Goal: Use online tool/utility

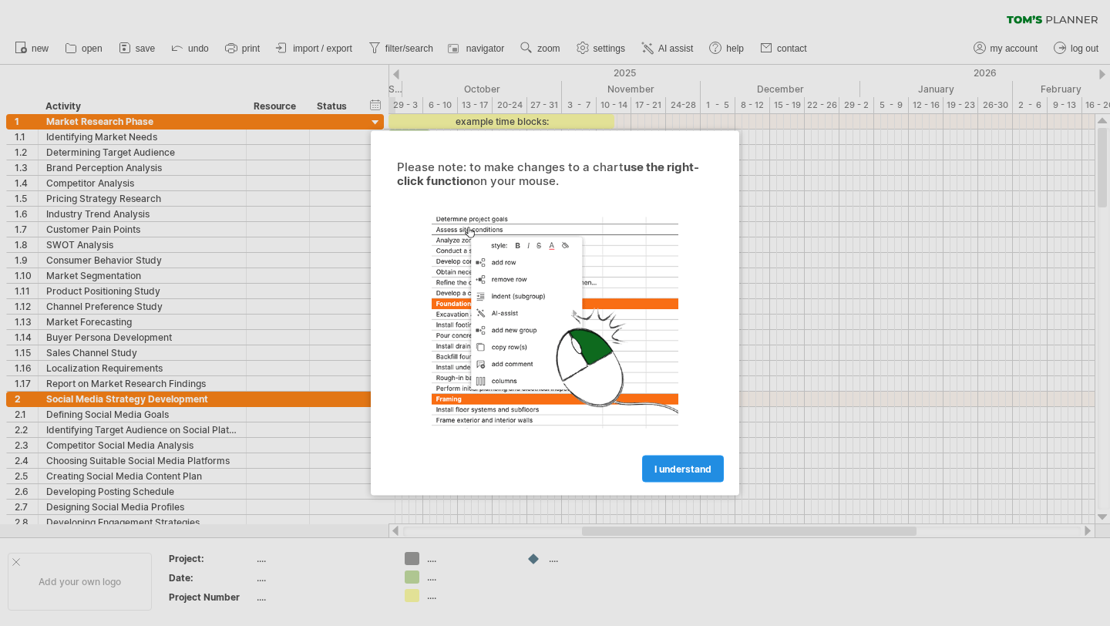
click at [694, 472] on span "I understand" at bounding box center [682, 469] width 57 height 12
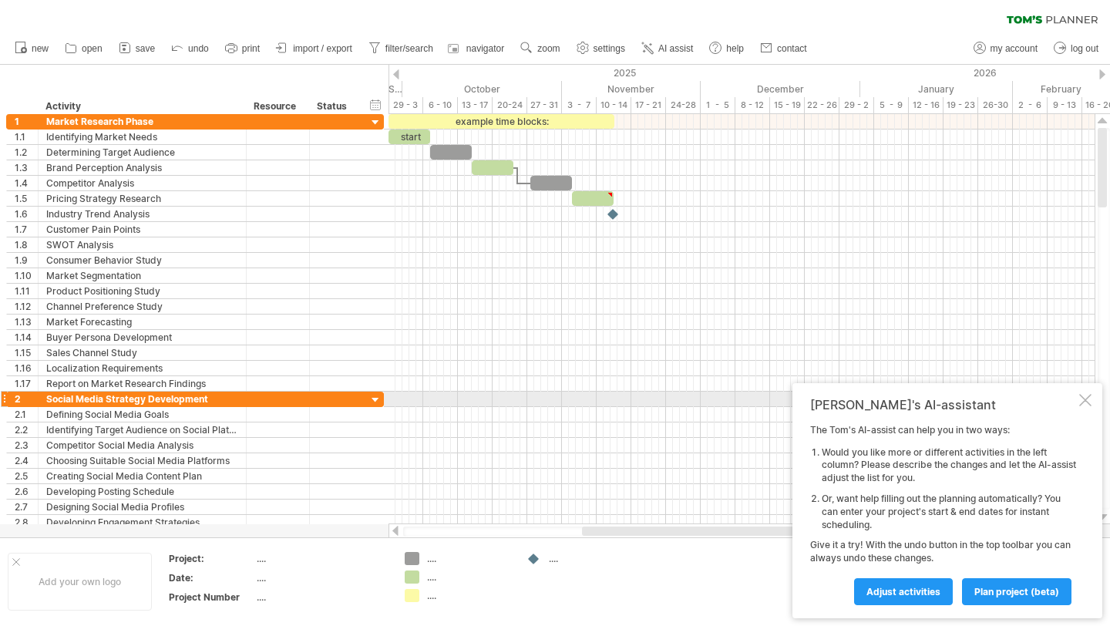
click at [1084, 405] on div at bounding box center [1085, 400] width 12 height 12
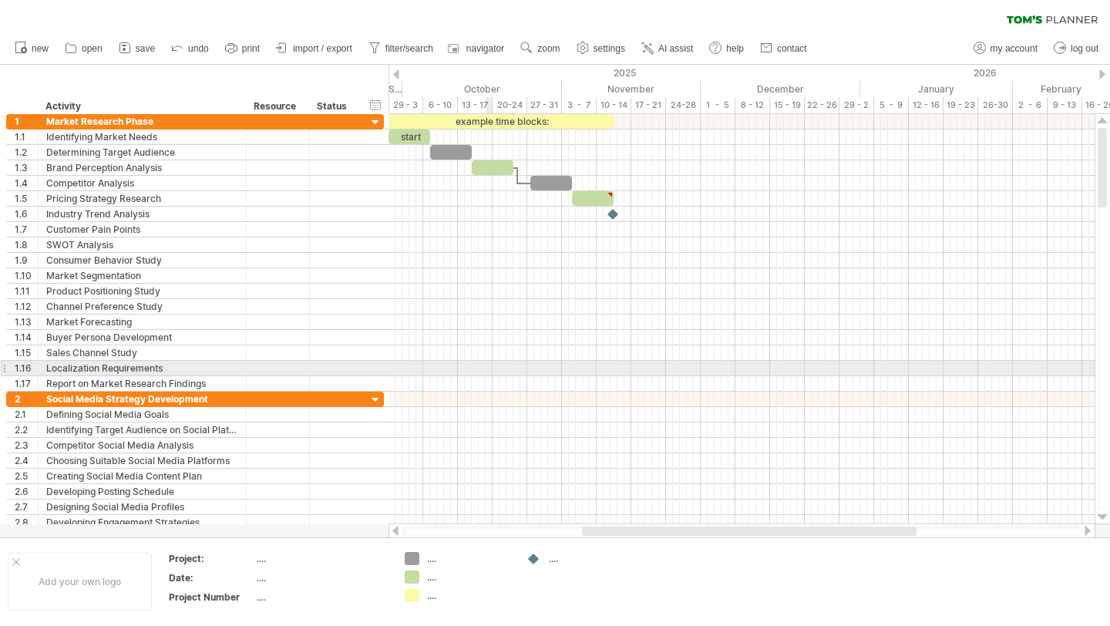
click at [488, 372] on div at bounding box center [741, 368] width 706 height 15
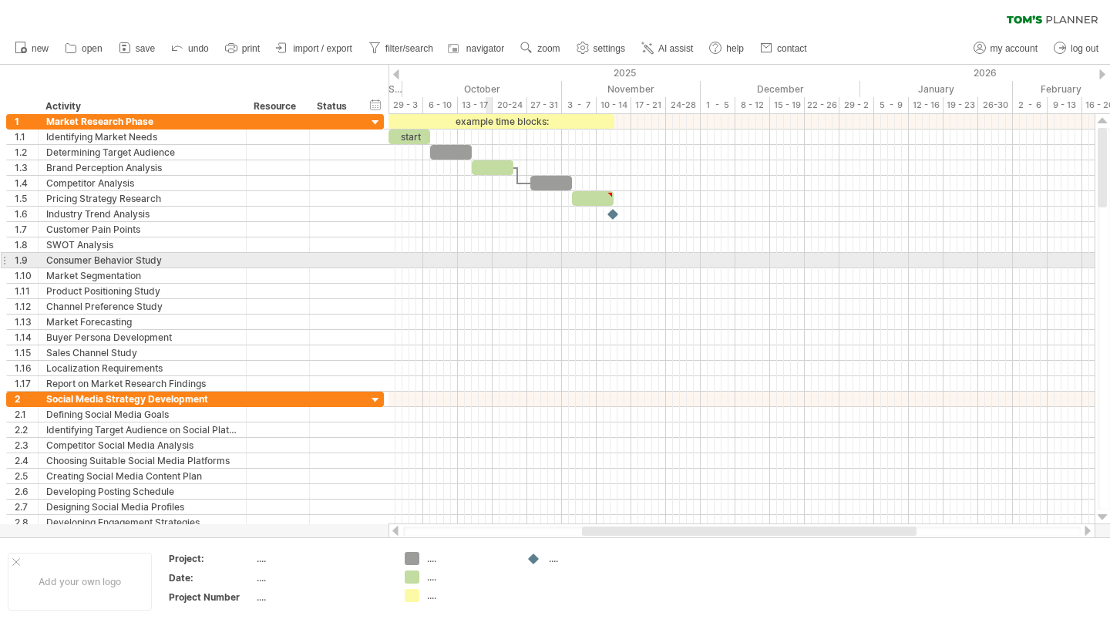
click at [487, 258] on div at bounding box center [741, 260] width 706 height 15
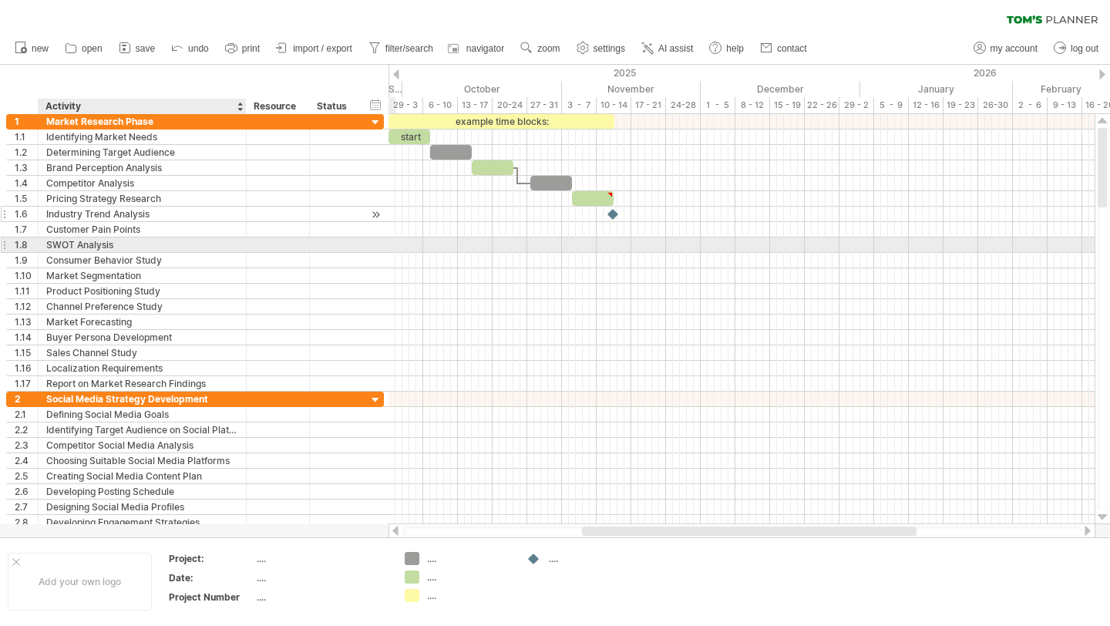
click at [173, 208] on div "Industry Trend Analysis" at bounding box center [142, 213] width 192 height 15
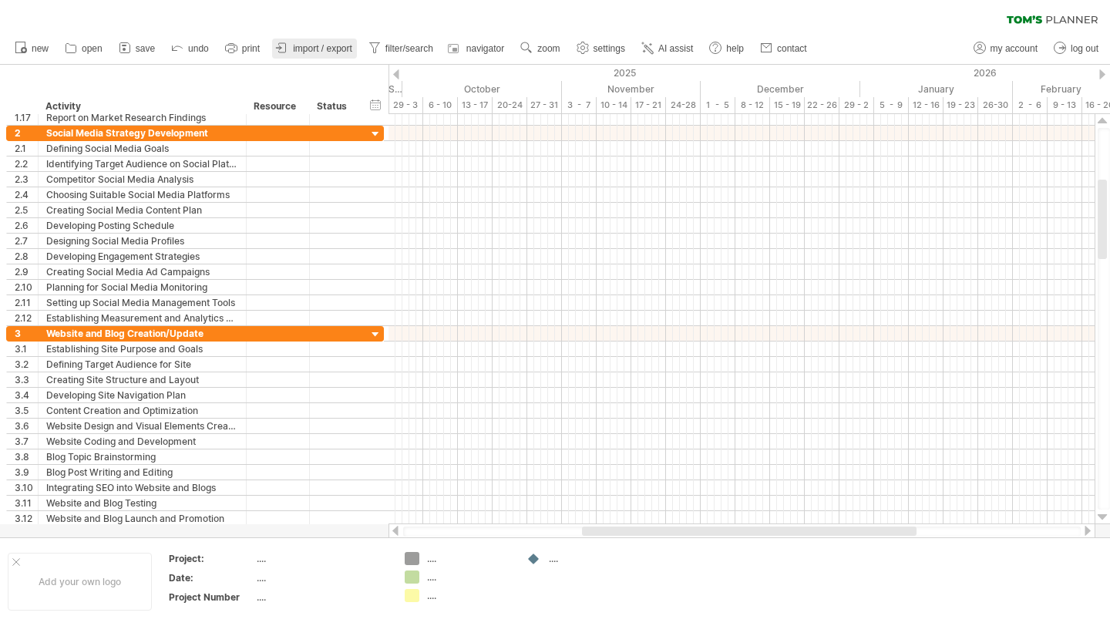
click at [340, 52] on span "import / export" at bounding box center [322, 48] width 59 height 11
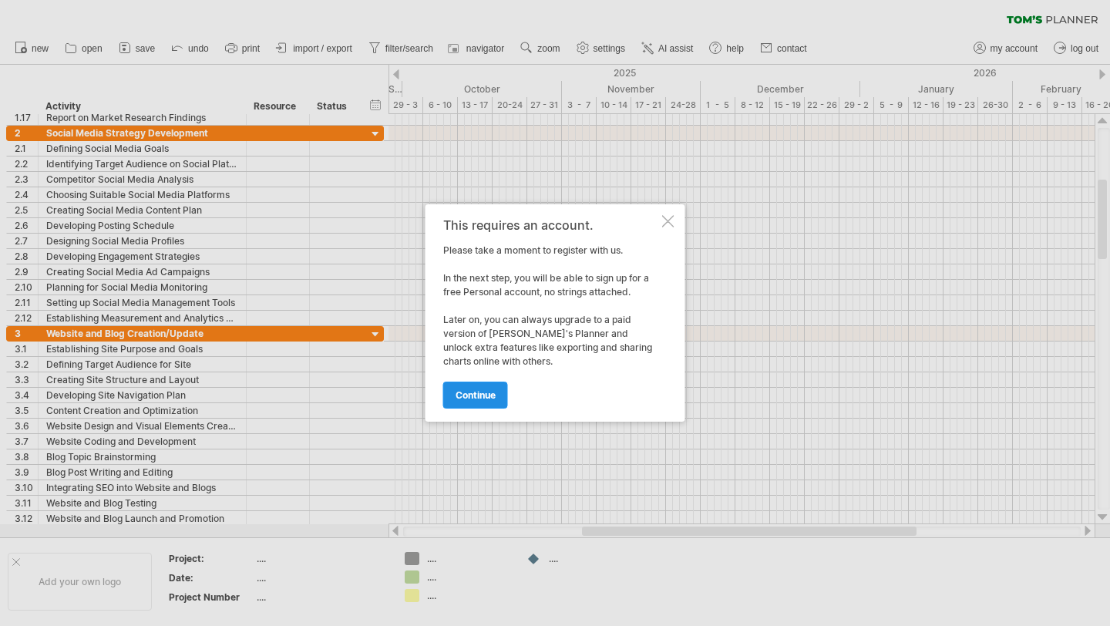
click at [491, 400] on span "continue" at bounding box center [475, 395] width 40 height 12
